Goal: Task Accomplishment & Management: Use online tool/utility

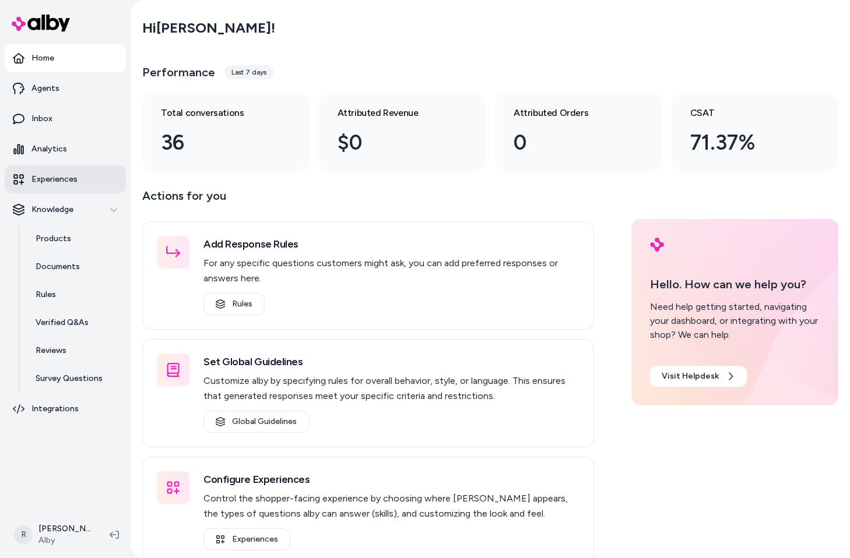
click at [54, 182] on p "Experiences" at bounding box center [54, 180] width 46 height 12
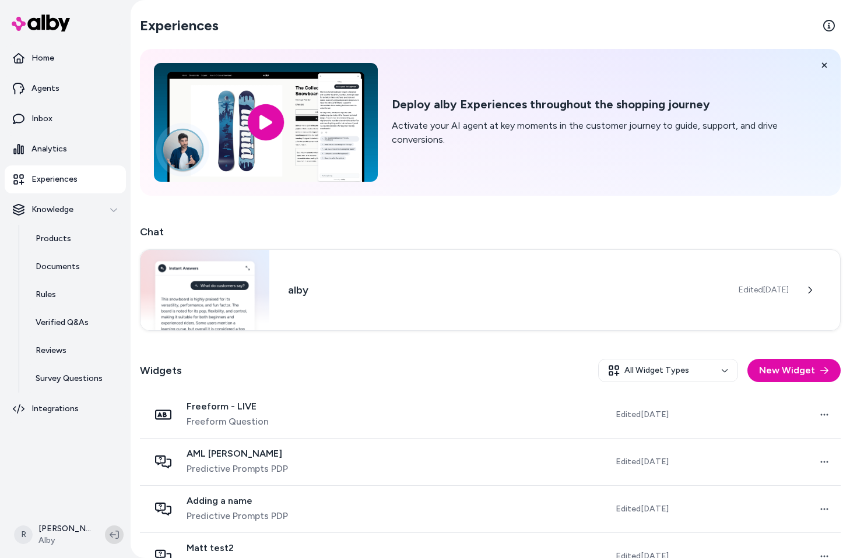
click at [115, 537] on icon at bounding box center [114, 534] width 9 height 9
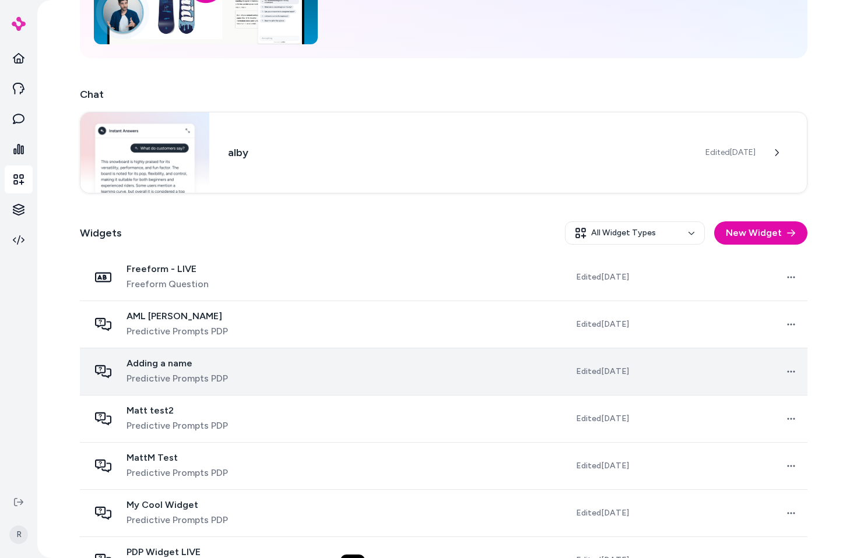
scroll to position [234, 0]
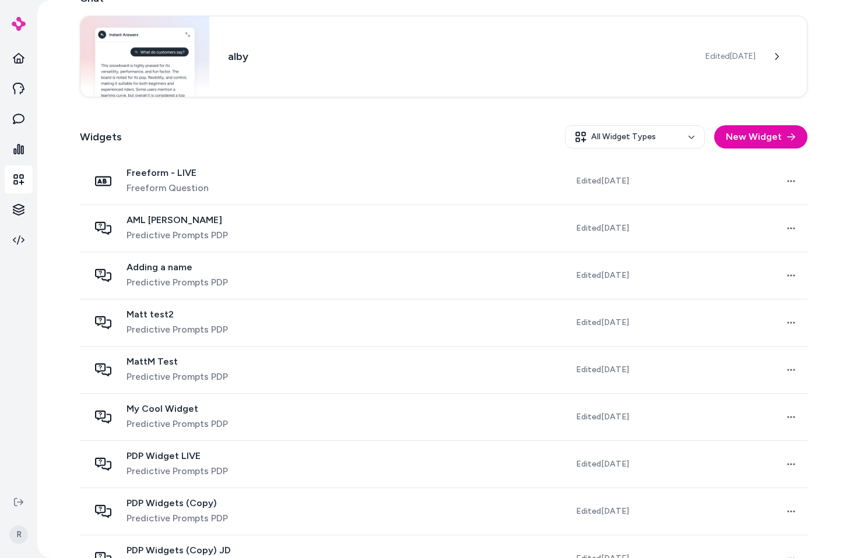
click at [388, 133] on div "Widgets All Widget Types New Widget" at bounding box center [444, 137] width 728 height 42
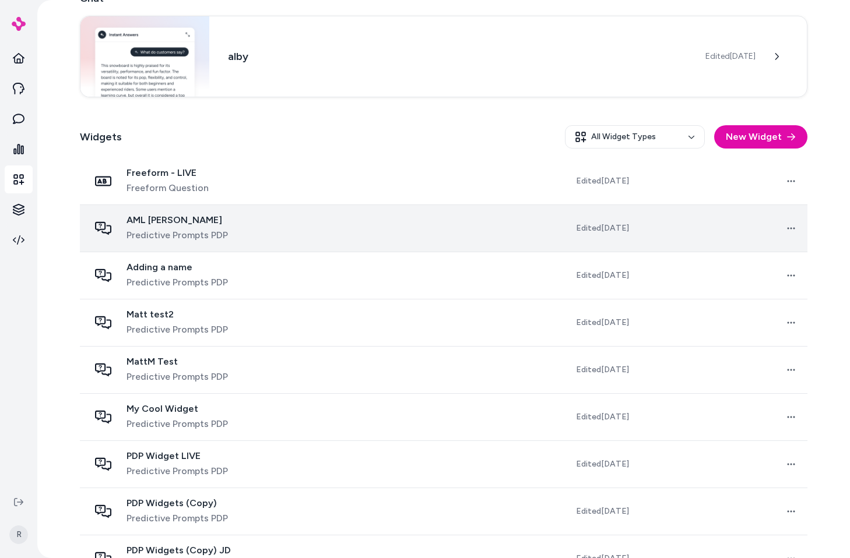
click at [331, 250] on td at bounding box center [415, 228] width 169 height 47
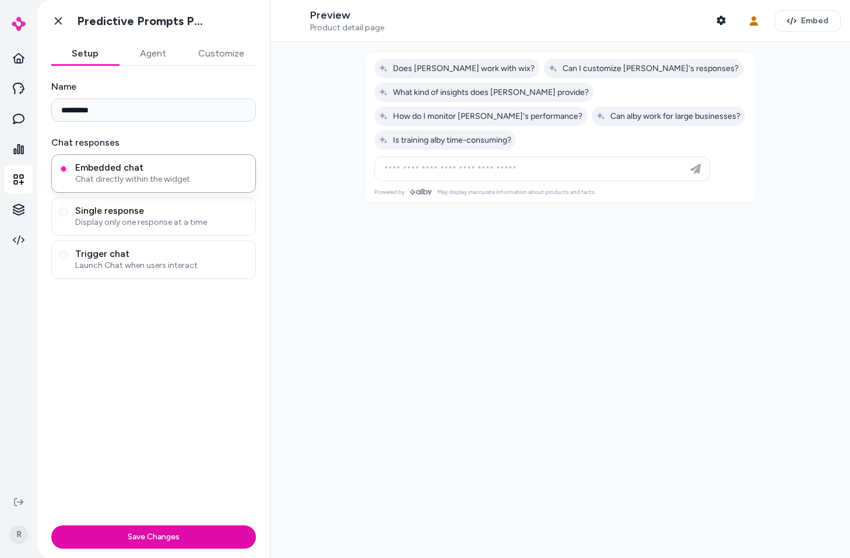
click at [240, 58] on button "Customize" at bounding box center [221, 53] width 69 height 23
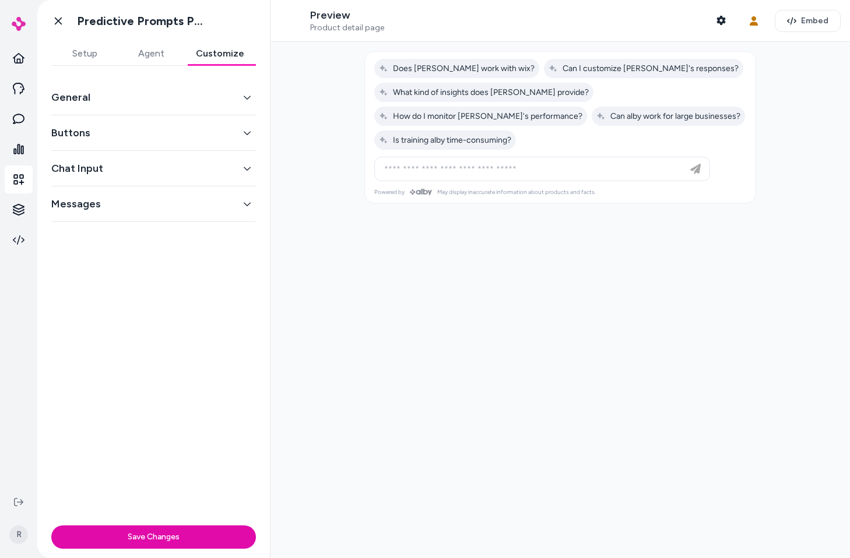
click at [159, 166] on button "Chat Input" at bounding box center [153, 168] width 205 height 16
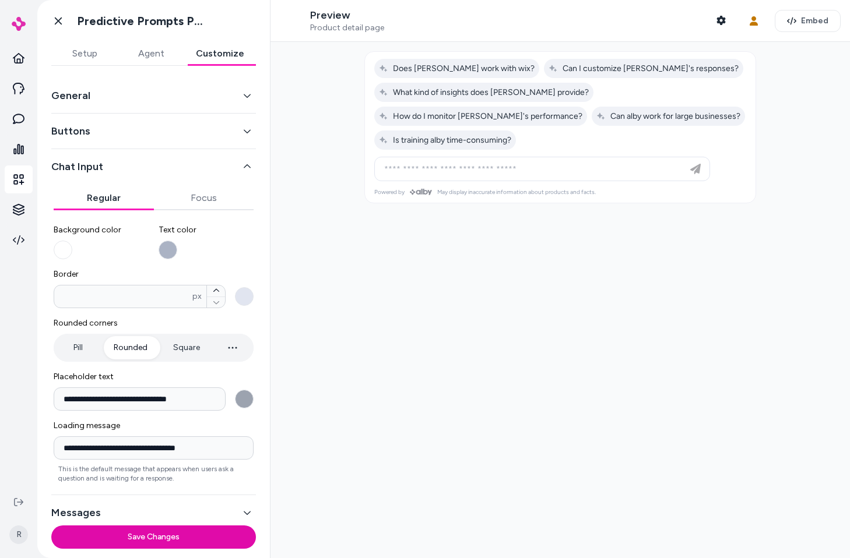
scroll to position [2, 0]
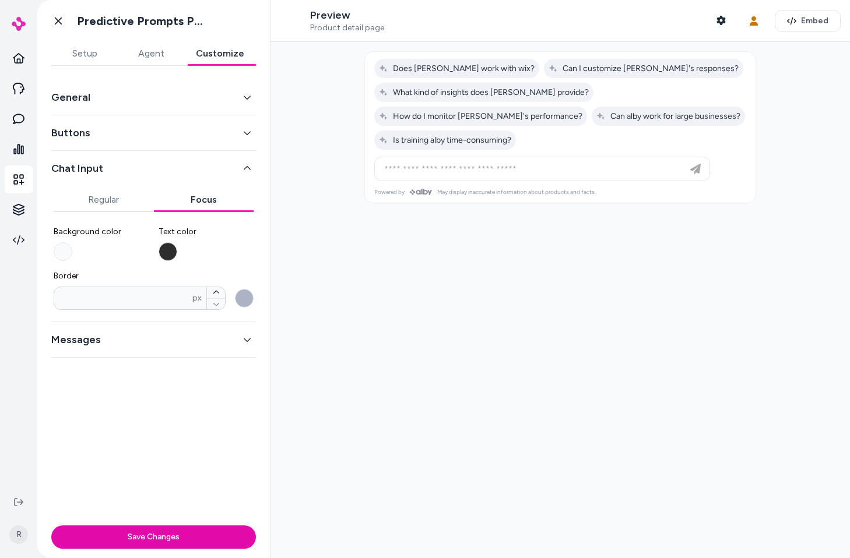
click at [215, 199] on button "Focus" at bounding box center [204, 199] width 100 height 23
click at [116, 201] on button "Regular" at bounding box center [104, 199] width 100 height 23
